Goal: Task Accomplishment & Management: Manage account settings

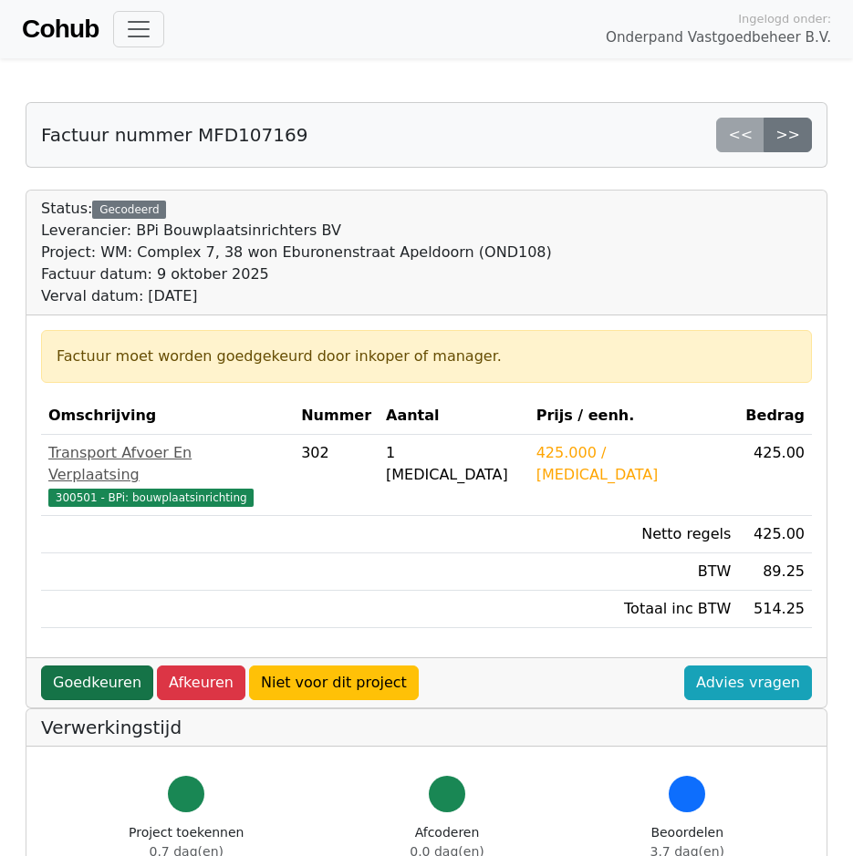
click at [95, 666] on link "Goedkeuren" at bounding box center [97, 683] width 112 height 35
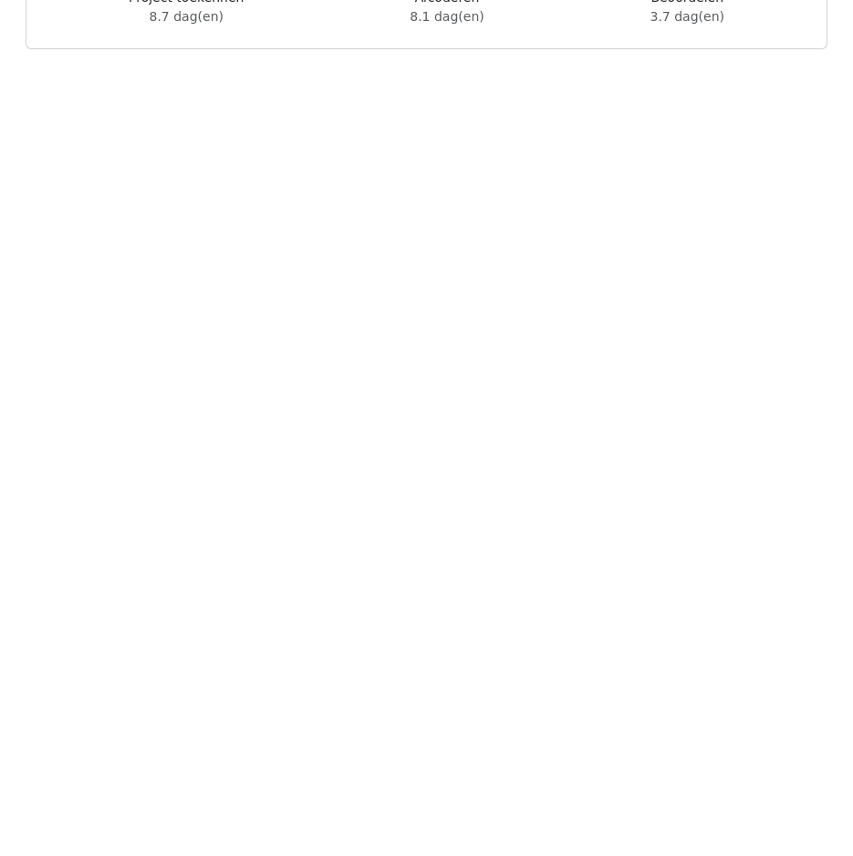
scroll to position [482, 0]
